Goal: Navigation & Orientation: Find specific page/section

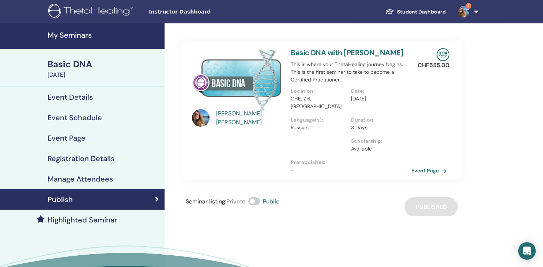
click at [466, 10] on img at bounding box center [463, 12] width 12 height 12
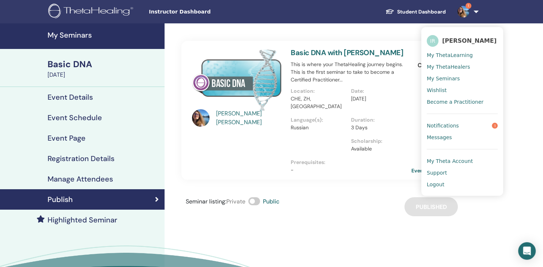
click at [441, 127] on span "Notifications" at bounding box center [443, 125] width 32 height 7
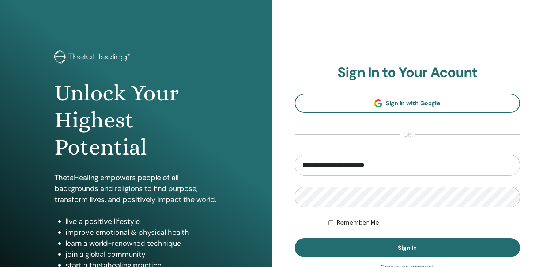
type input "**********"
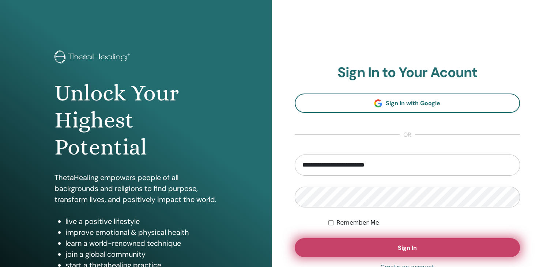
click at [409, 246] on span "Sign In" at bounding box center [407, 248] width 19 height 8
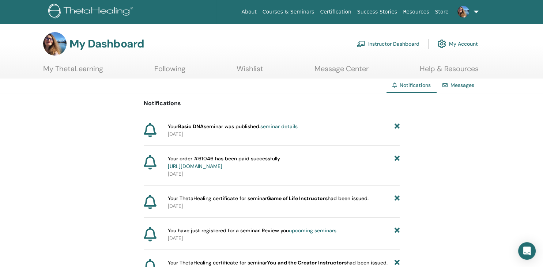
click at [337, 71] on link "Message Center" at bounding box center [341, 71] width 54 height 14
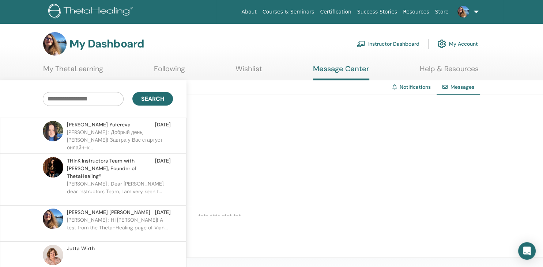
click at [415, 88] on link "Notifications" at bounding box center [415, 87] width 31 height 7
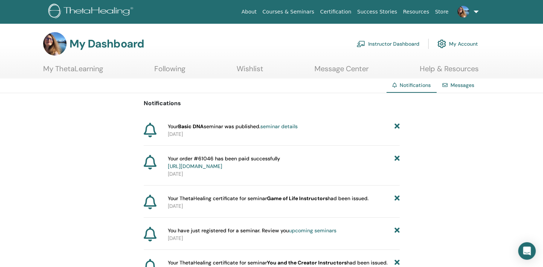
click at [393, 39] on link "Instructor Dashboard" at bounding box center [387, 44] width 63 height 16
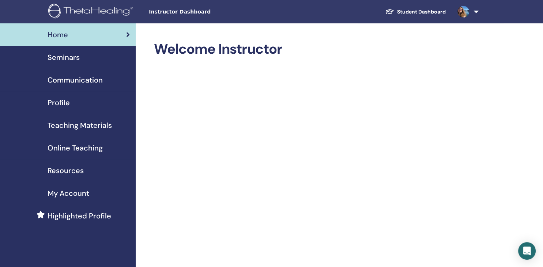
click at [61, 58] on span "Seminars" at bounding box center [64, 57] width 32 height 11
